Goal: Transaction & Acquisition: Purchase product/service

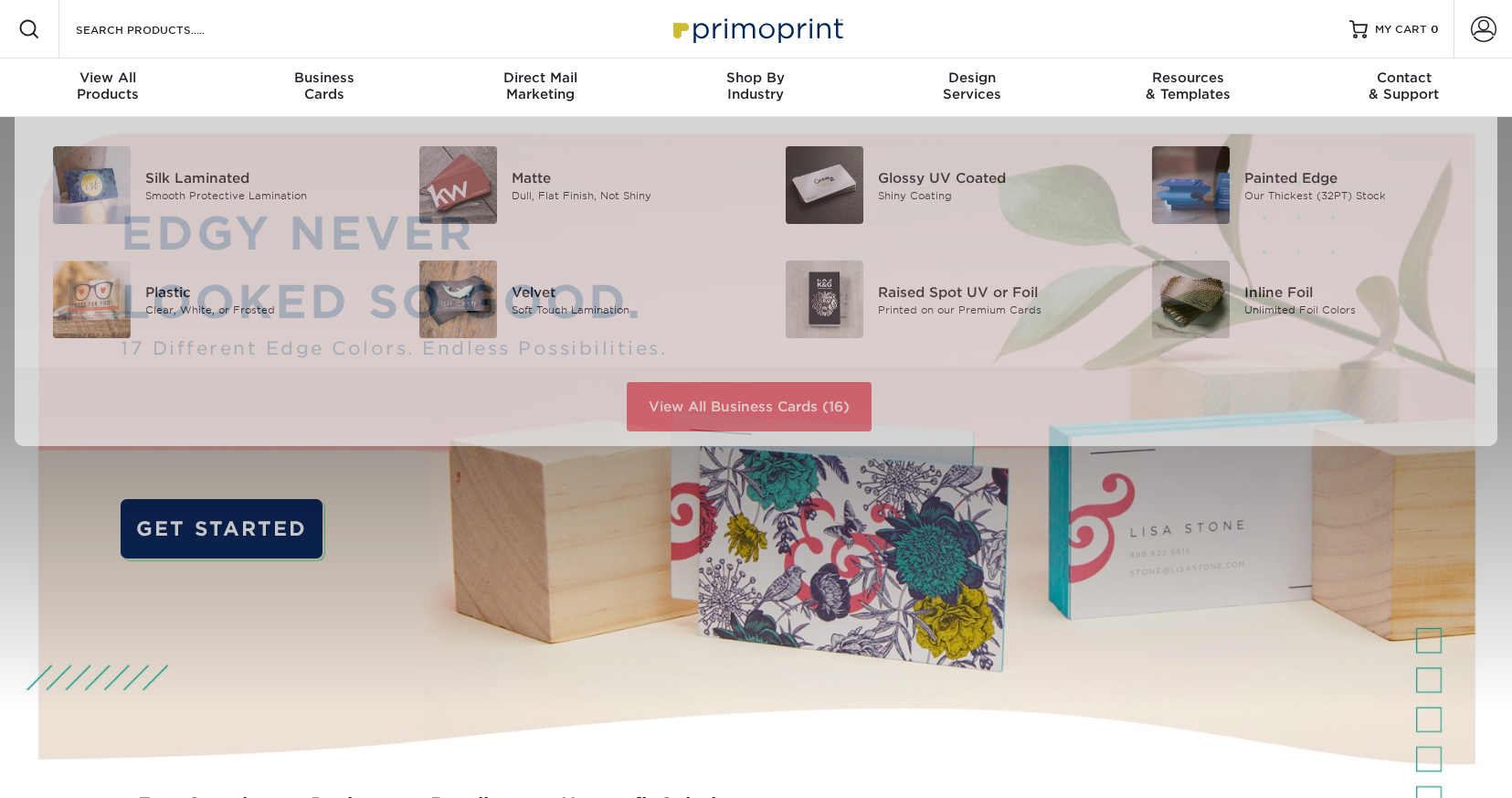
click at [254, 37] on div "Resources Menu Search Products Account SIGN IN CREATE AN ACCOUNT forgot passwor…" at bounding box center [756, 29] width 1512 height 59
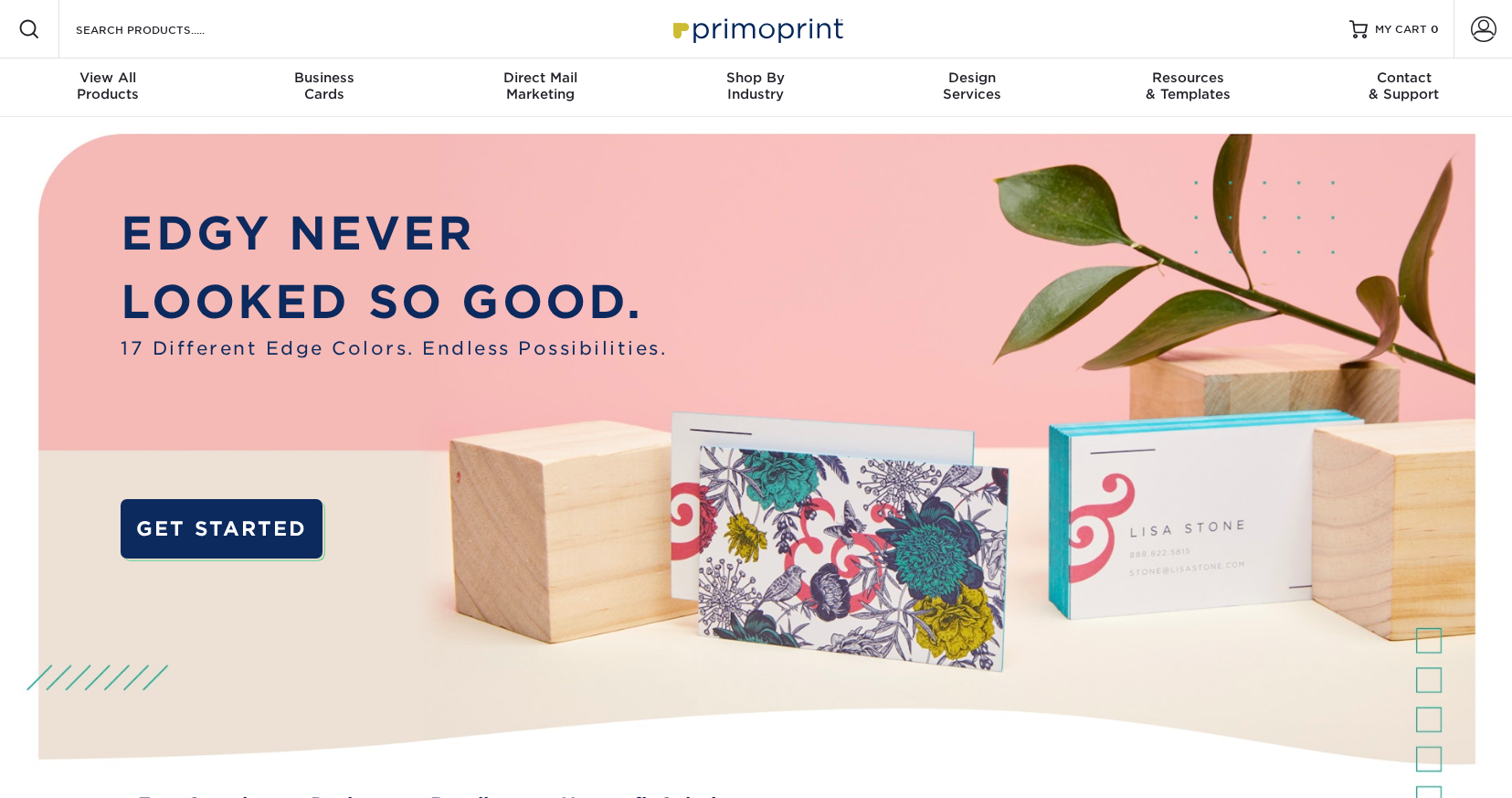
click at [289, 25] on div "Resources Menu Search Products Account SIGN IN CREATE AN ACCOUNT forgot passwor…" at bounding box center [756, 29] width 1512 height 59
click at [141, 22] on input "Search Products" at bounding box center [163, 29] width 179 height 22
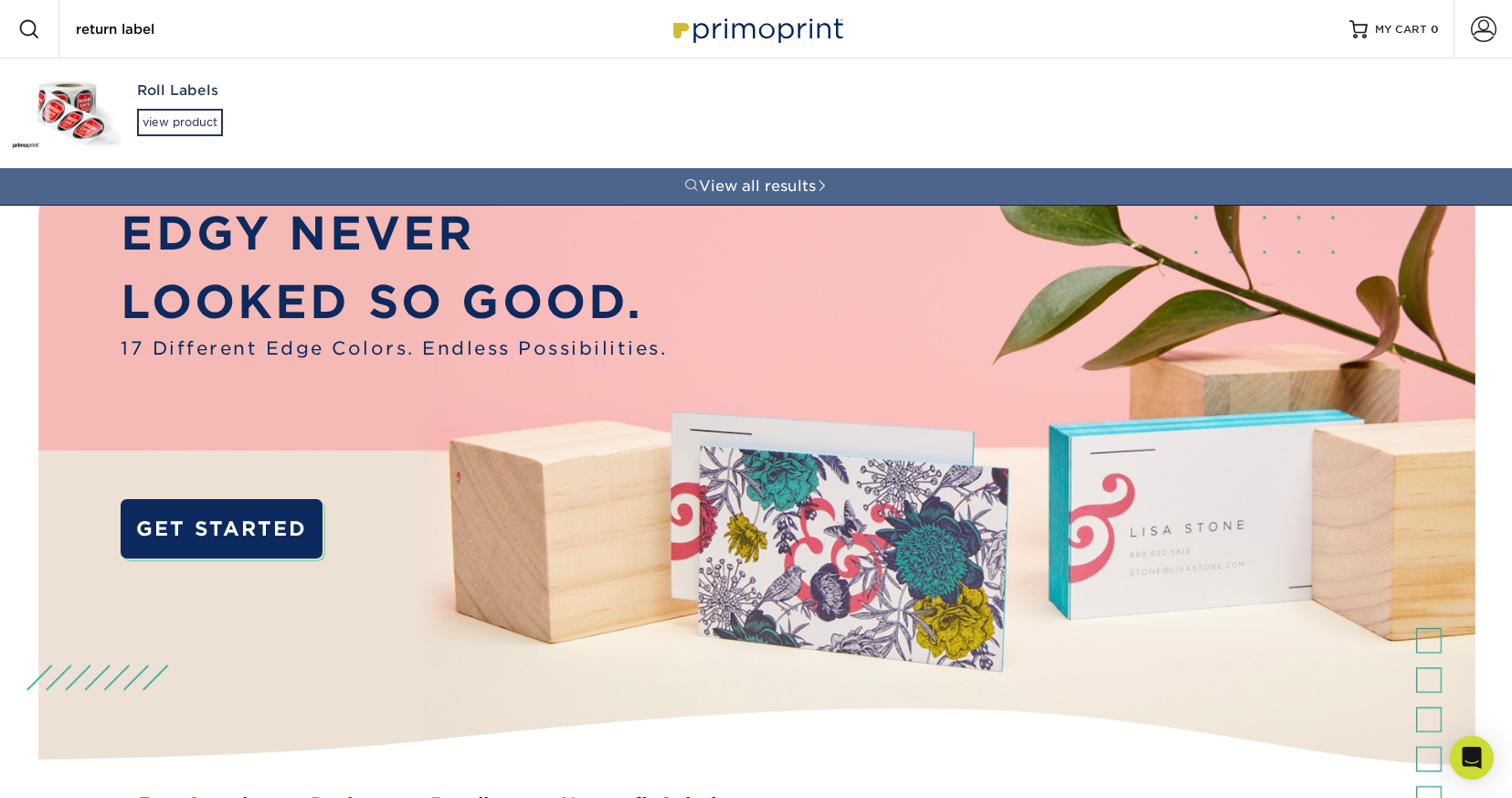
type input "return label"
